Goal: Communication & Community: Answer question/provide support

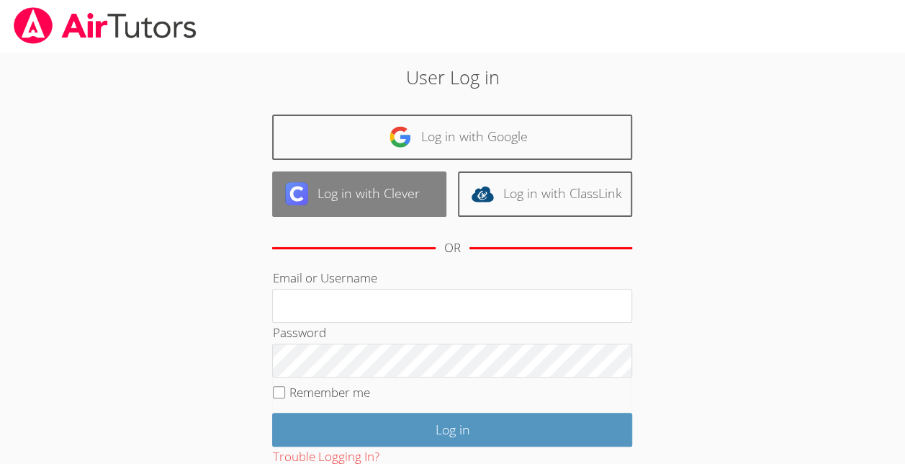
click at [410, 183] on link "Log in with Clever" at bounding box center [359, 193] width 174 height 45
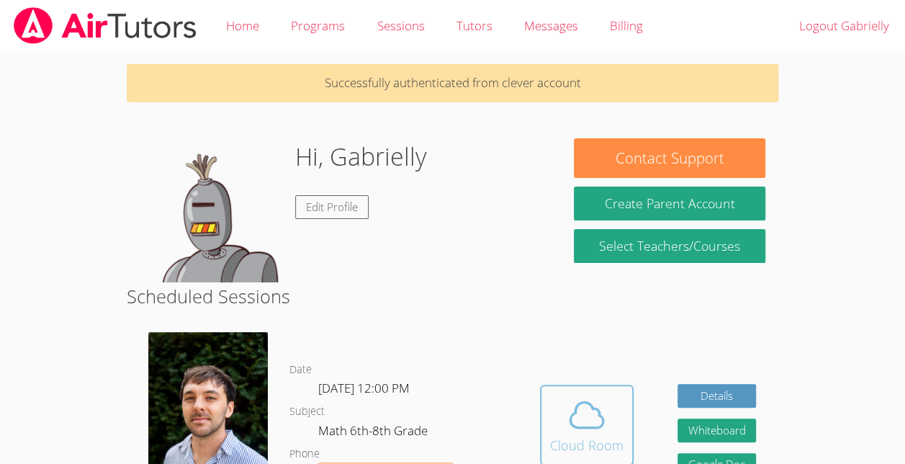
click at [585, 429] on icon at bounding box center [587, 415] width 40 height 40
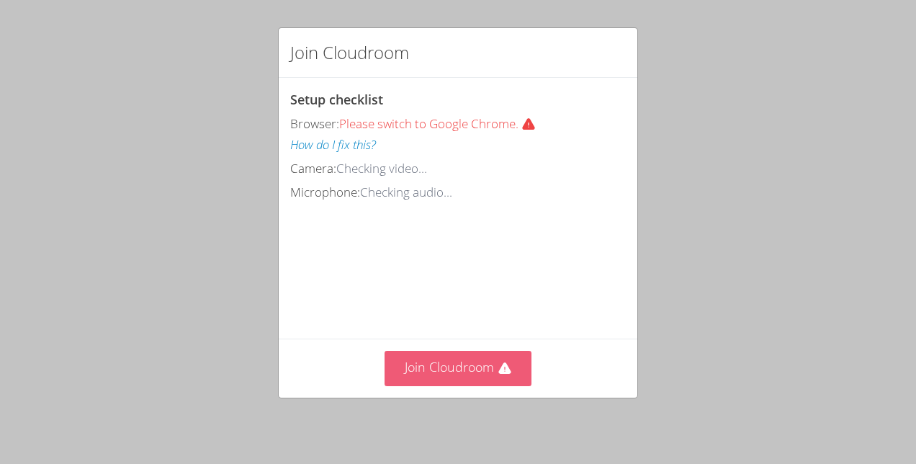
click at [494, 385] on button "Join Cloudroom" at bounding box center [459, 368] width 148 height 35
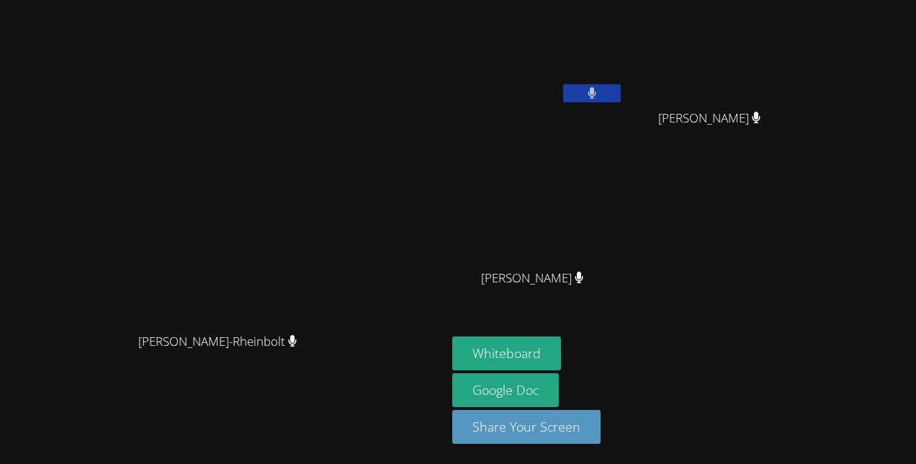
click at [621, 98] on button at bounding box center [592, 93] width 58 height 18
click at [599, 92] on icon at bounding box center [591, 93] width 15 height 12
click at [621, 95] on button at bounding box center [592, 93] width 58 height 18
click at [599, 93] on icon at bounding box center [591, 93] width 15 height 12
click at [621, 89] on button at bounding box center [592, 93] width 58 height 18
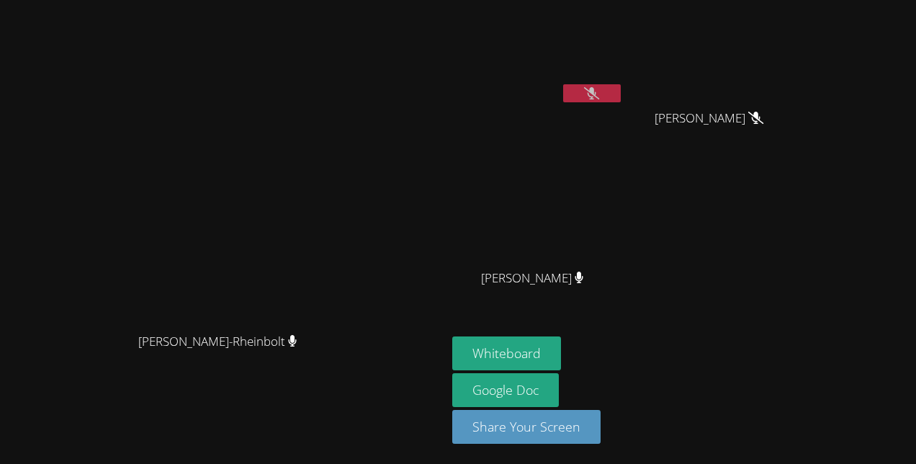
click at [599, 91] on icon at bounding box center [591, 93] width 15 height 12
click at [596, 89] on icon at bounding box center [592, 93] width 9 height 12
click at [621, 91] on button at bounding box center [592, 93] width 58 height 18
drag, startPoint x: 690, startPoint y: 91, endPoint x: 647, endPoint y: 84, distance: 43.7
click at [624, 84] on div "[PERSON_NAME]" at bounding box center [537, 57] width 171 height 103
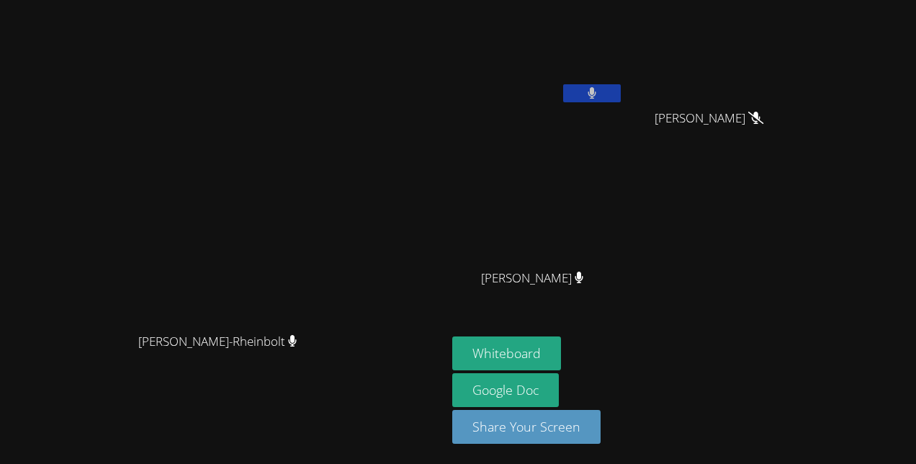
click at [621, 87] on button at bounding box center [592, 93] width 58 height 18
click at [621, 89] on button at bounding box center [592, 93] width 58 height 18
click at [621, 101] on button at bounding box center [592, 93] width 58 height 18
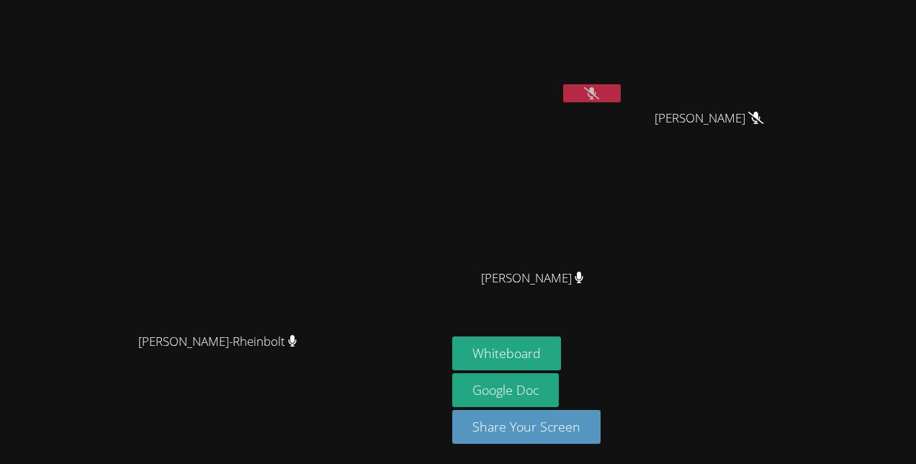
drag, startPoint x: 667, startPoint y: 88, endPoint x: 656, endPoint y: 92, distance: 11.6
click at [621, 92] on button at bounding box center [592, 93] width 58 height 18
click at [621, 85] on button at bounding box center [592, 93] width 58 height 18
click at [561, 349] on button "Whiteboard" at bounding box center [506, 353] width 109 height 34
click at [621, 89] on button at bounding box center [592, 93] width 58 height 18
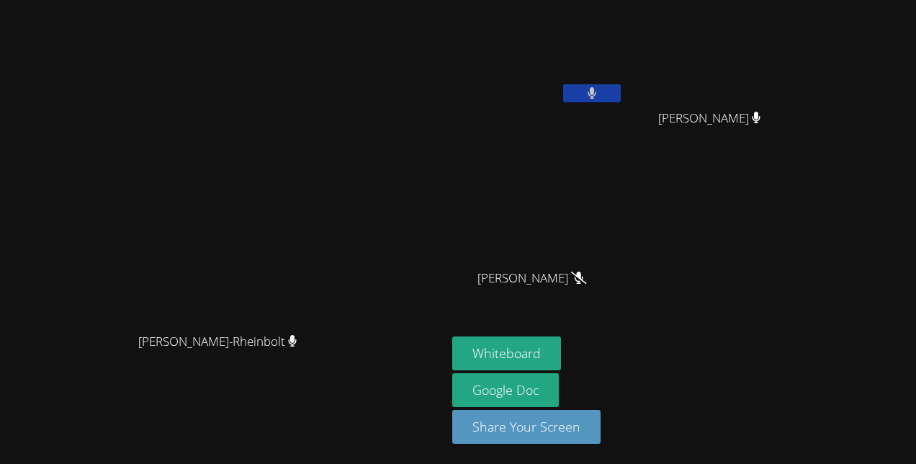
click at [597, 89] on icon at bounding box center [592, 93] width 9 height 12
click at [621, 91] on button at bounding box center [592, 93] width 58 height 18
click at [621, 89] on button at bounding box center [592, 93] width 58 height 18
click at [621, 91] on button at bounding box center [592, 93] width 58 height 18
click at [621, 92] on button at bounding box center [592, 93] width 58 height 18
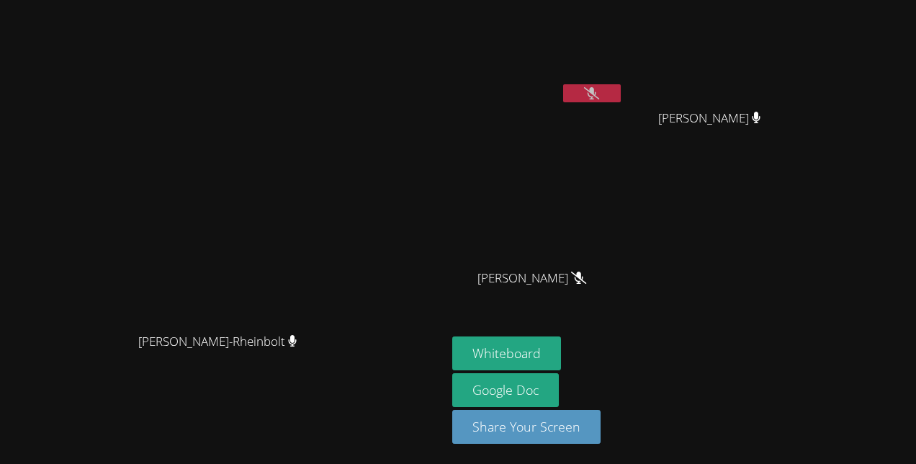
click at [599, 94] on icon at bounding box center [591, 93] width 15 height 12
click at [596, 98] on icon at bounding box center [592, 93] width 9 height 12
click at [621, 85] on button at bounding box center [592, 93] width 58 height 18
click at [599, 91] on icon at bounding box center [591, 93] width 15 height 12
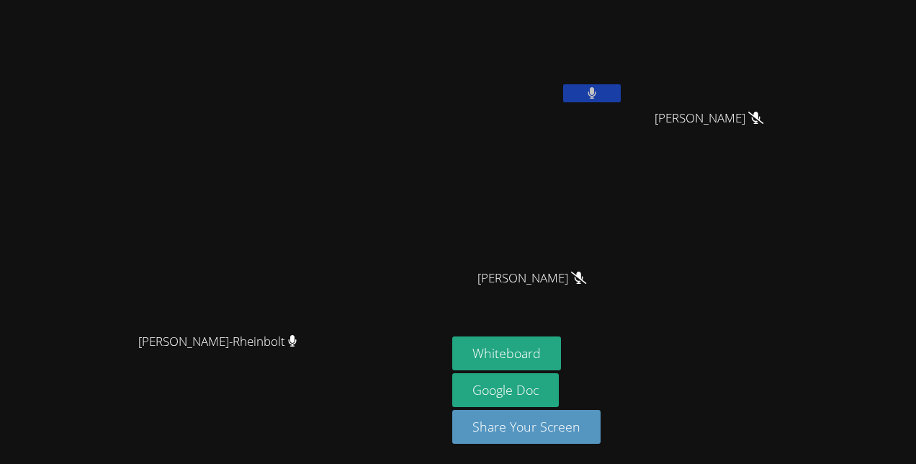
click at [597, 92] on icon at bounding box center [592, 93] width 9 height 12
drag, startPoint x: 675, startPoint y: 92, endPoint x: 657, endPoint y: 91, distance: 18.0
click at [621, 91] on button at bounding box center [592, 93] width 58 height 18
click at [621, 88] on button at bounding box center [592, 93] width 58 height 18
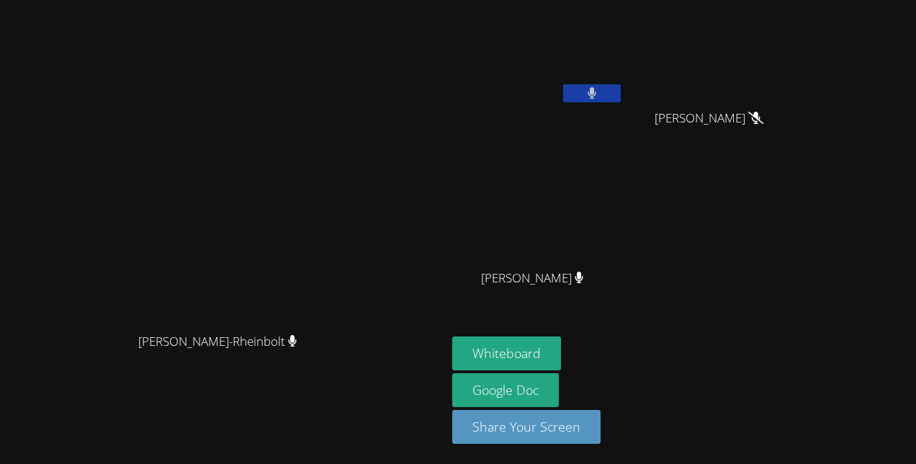
click at [621, 91] on button at bounding box center [592, 93] width 58 height 18
click at [599, 90] on icon at bounding box center [591, 93] width 15 height 12
click at [621, 97] on button at bounding box center [592, 93] width 58 height 18
click at [624, 82] on video at bounding box center [537, 54] width 171 height 96
click at [621, 89] on button at bounding box center [592, 93] width 58 height 18
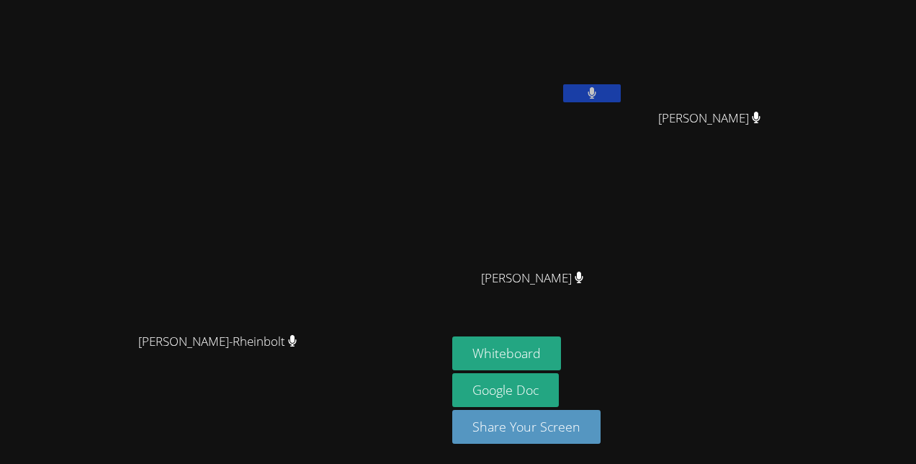
click at [596, 89] on icon at bounding box center [592, 93] width 9 height 12
click at [624, 84] on video at bounding box center [537, 54] width 171 height 96
click at [599, 91] on icon at bounding box center [591, 93] width 15 height 12
click at [596, 91] on icon at bounding box center [592, 93] width 9 height 12
click at [599, 91] on icon at bounding box center [591, 93] width 15 height 12
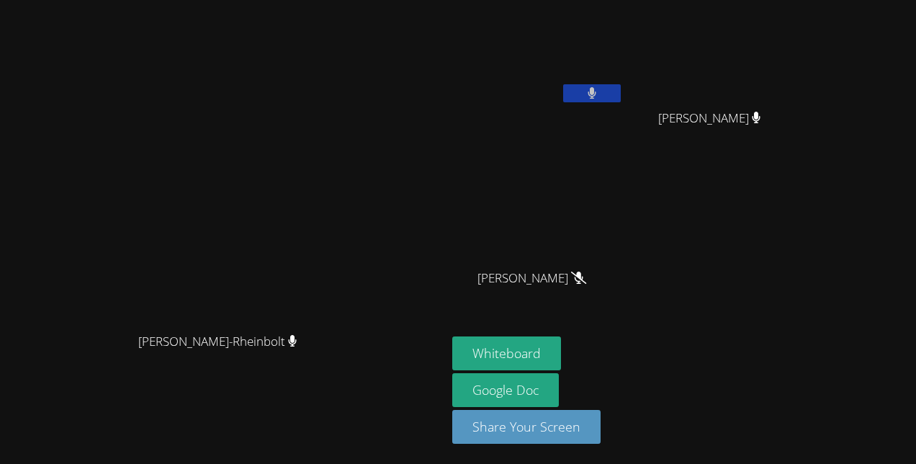
click at [596, 91] on icon at bounding box center [592, 93] width 9 height 12
click at [599, 88] on icon at bounding box center [591, 93] width 15 height 12
click at [621, 91] on button at bounding box center [592, 93] width 58 height 18
click at [621, 95] on button at bounding box center [592, 93] width 58 height 18
click at [624, 80] on video at bounding box center [537, 54] width 171 height 96
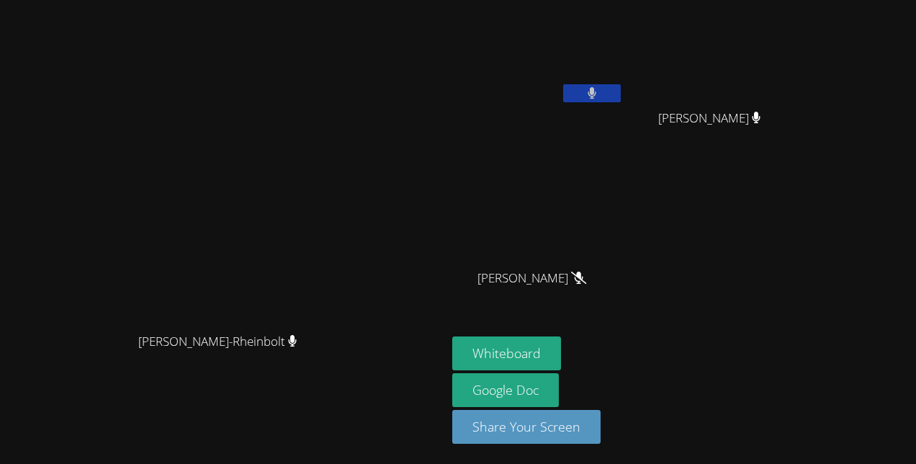
click at [621, 96] on button at bounding box center [592, 93] width 58 height 18
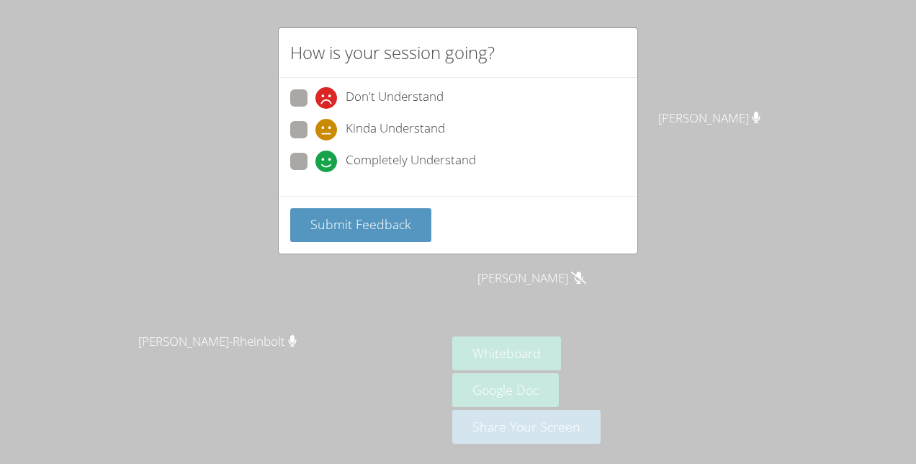
click at [325, 169] on icon at bounding box center [326, 162] width 22 height 22
click at [325, 165] on input "Completely Understand" at bounding box center [321, 159] width 12 height 12
radio input "true"
click at [382, 233] on button "Submit Feedback" at bounding box center [360, 225] width 141 height 34
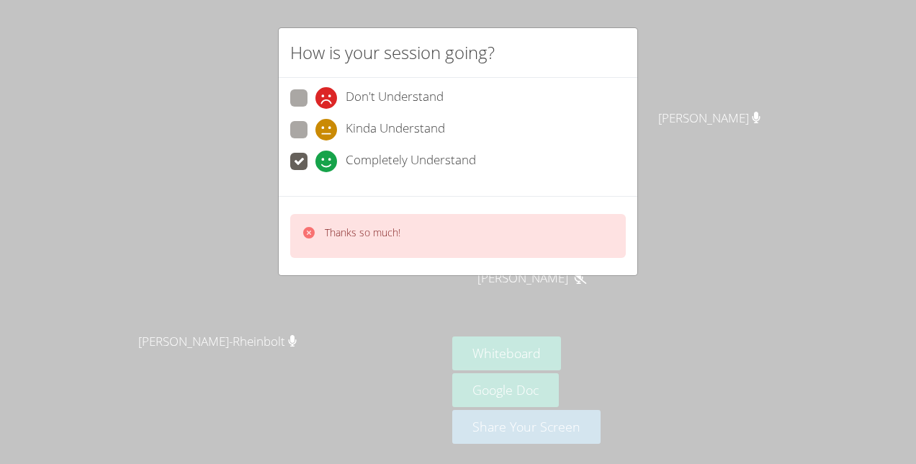
click at [399, 246] on div "Thanks so much!" at bounding box center [458, 236] width 336 height 44
click at [410, 244] on div "Thanks so much!" at bounding box center [458, 236] width 336 height 44
click at [624, 69] on video at bounding box center [537, 54] width 171 height 96
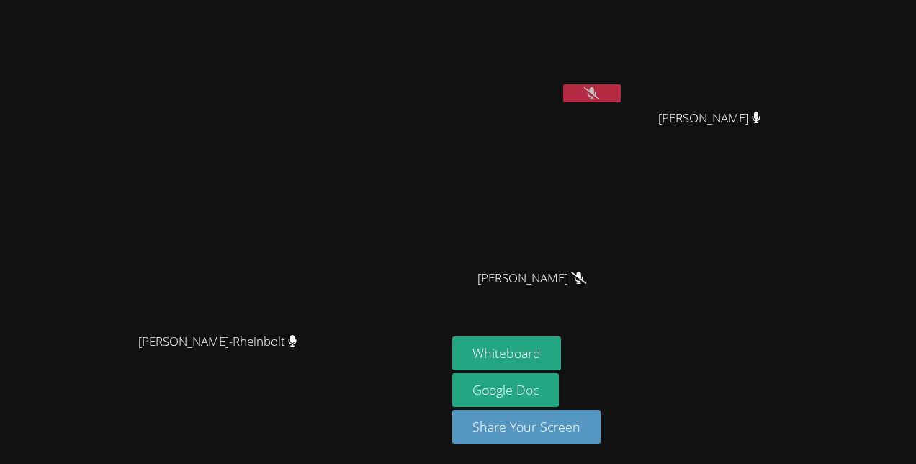
click at [589, 235] on video at bounding box center [537, 214] width 171 height 96
click at [603, 220] on video at bounding box center [537, 214] width 171 height 96
click at [609, 235] on video at bounding box center [537, 214] width 171 height 96
click at [575, 289] on span "[PERSON_NAME]" at bounding box center [531, 278] width 109 height 21
click at [586, 289] on span "[PERSON_NAME]" at bounding box center [531, 278] width 109 height 21
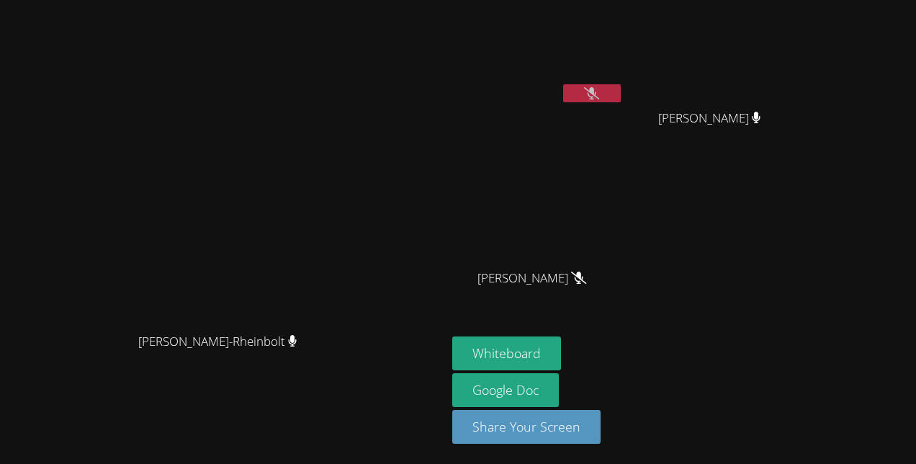
click at [621, 90] on button at bounding box center [592, 93] width 58 height 18
click at [621, 91] on button at bounding box center [592, 93] width 58 height 18
click at [621, 89] on button at bounding box center [592, 93] width 58 height 18
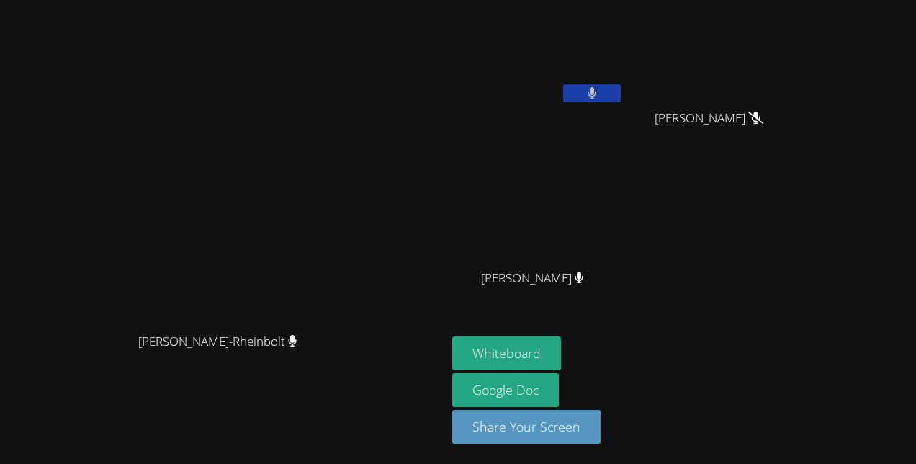
click at [621, 89] on button at bounding box center [592, 93] width 58 height 18
click at [621, 84] on button at bounding box center [592, 93] width 58 height 18
